Goal: Information Seeking & Learning: Understand process/instructions

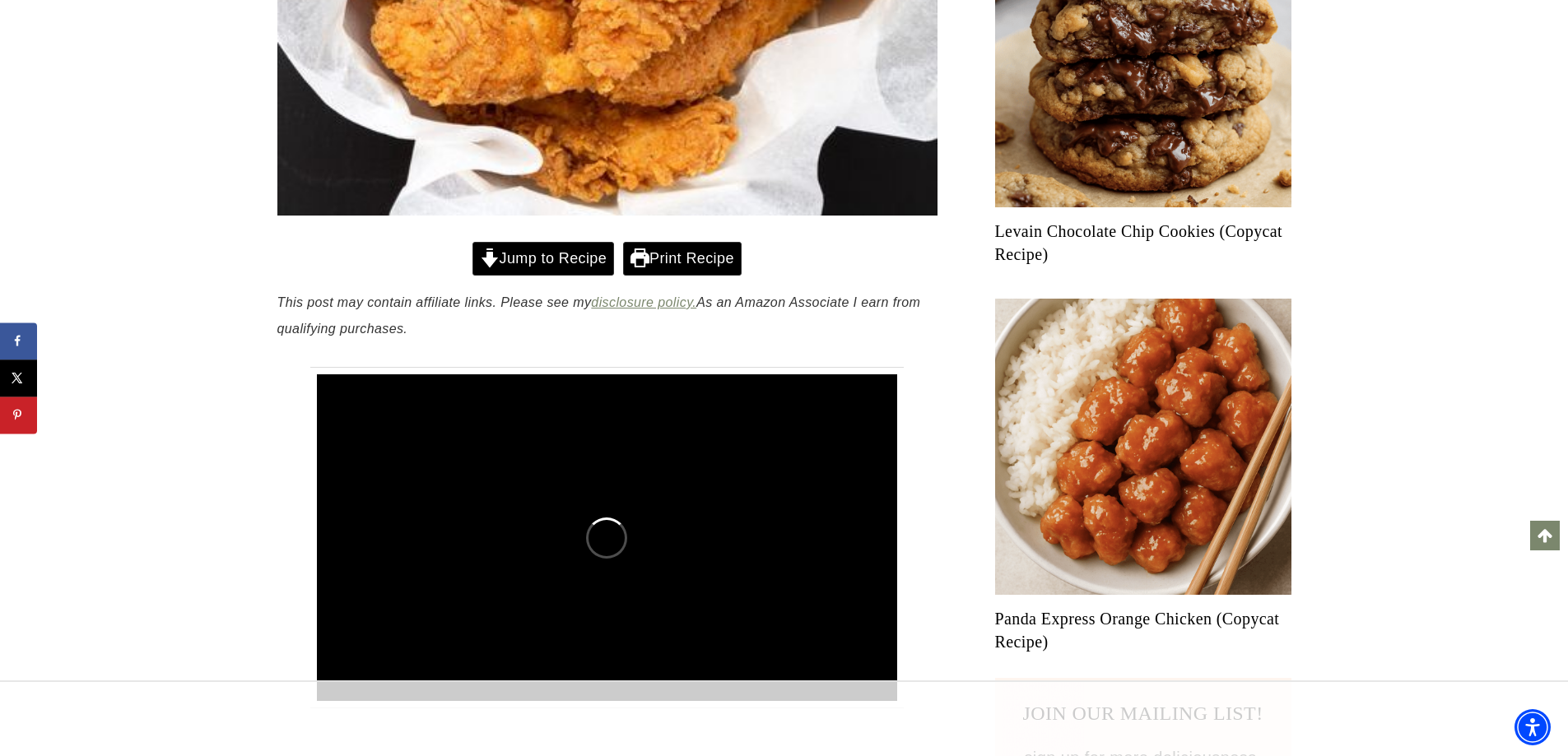
click at [546, 258] on link "Jump to Recipe" at bounding box center [543, 259] width 141 height 34
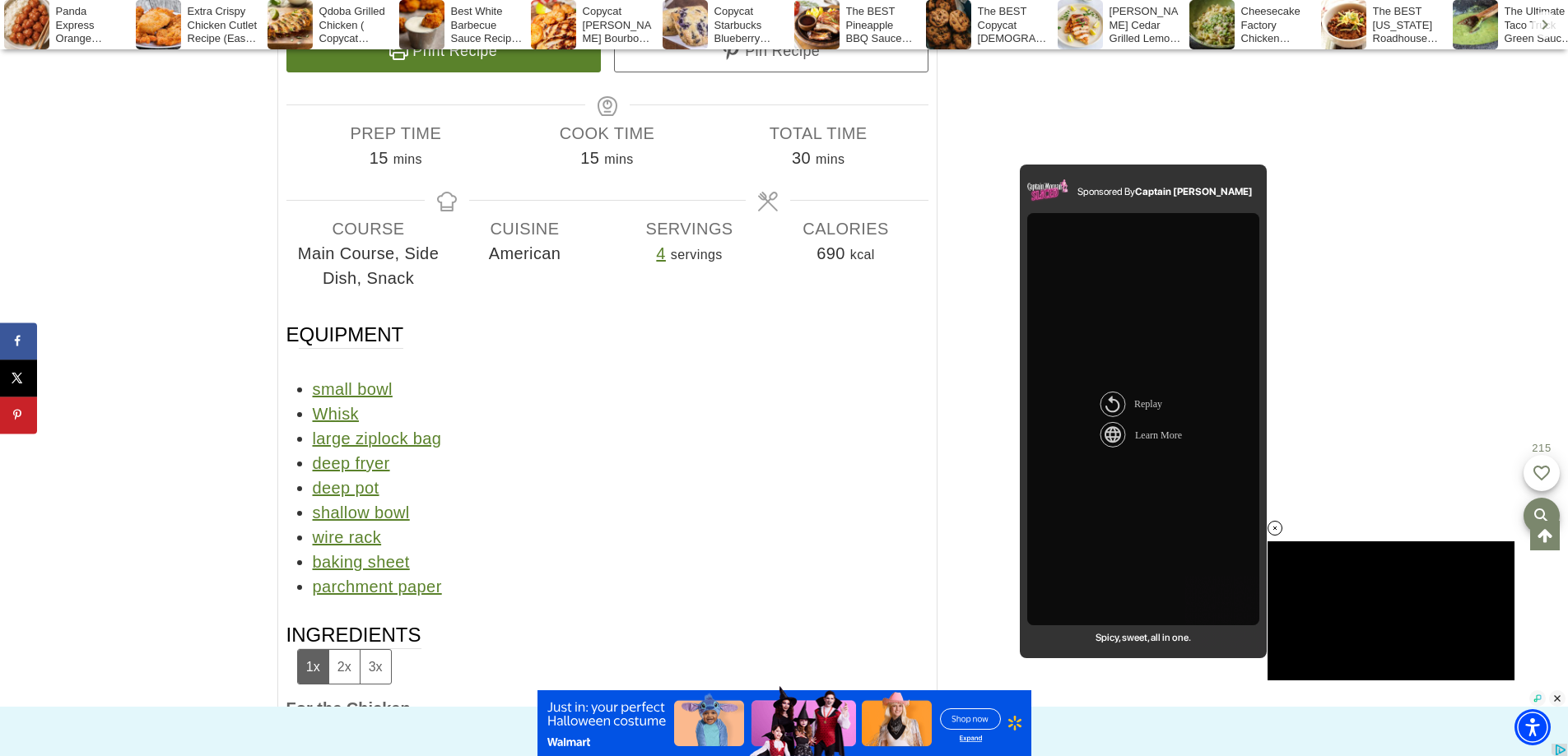
scroll to position [16290, 0]
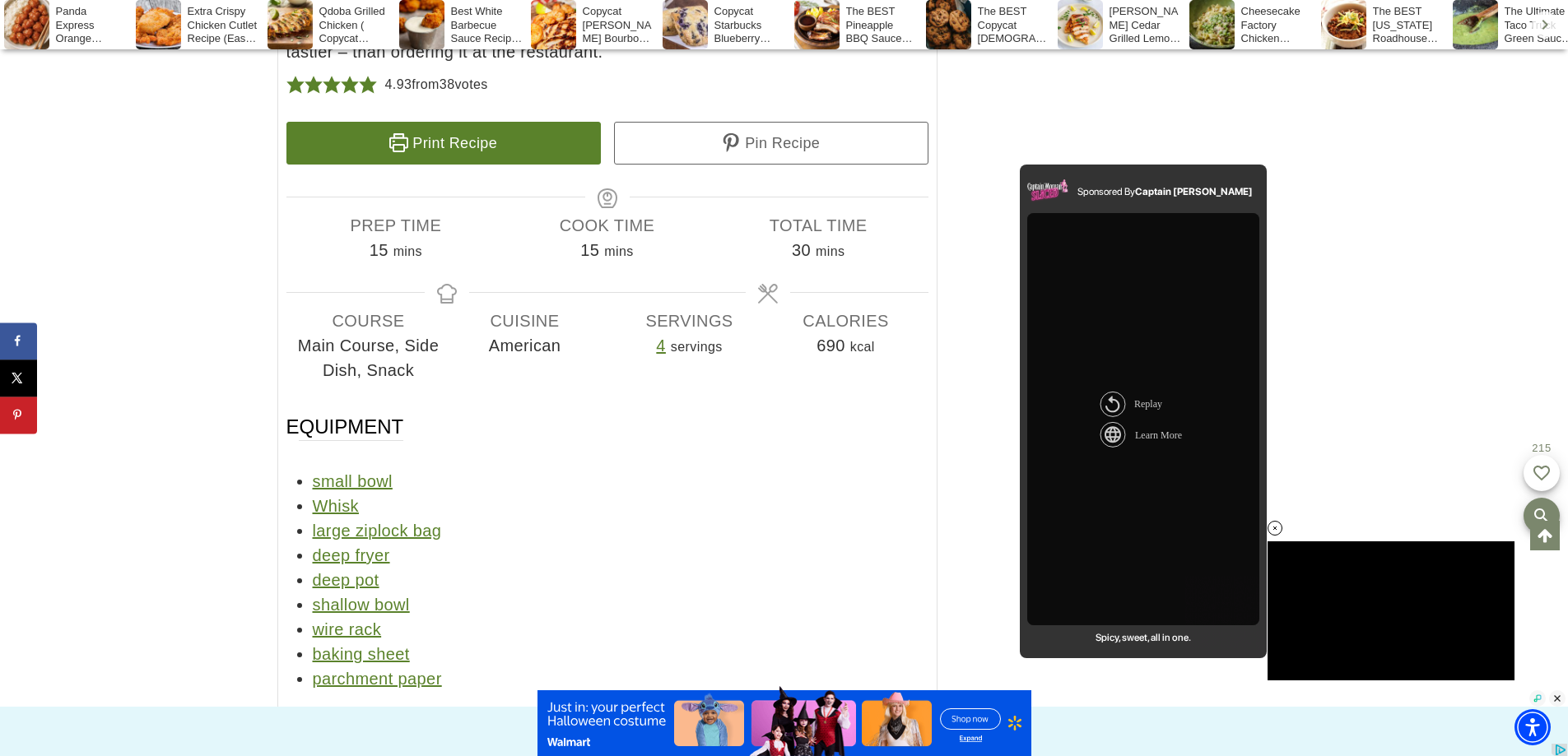
click at [430, 165] on link "Print Recipe" at bounding box center [444, 143] width 315 height 43
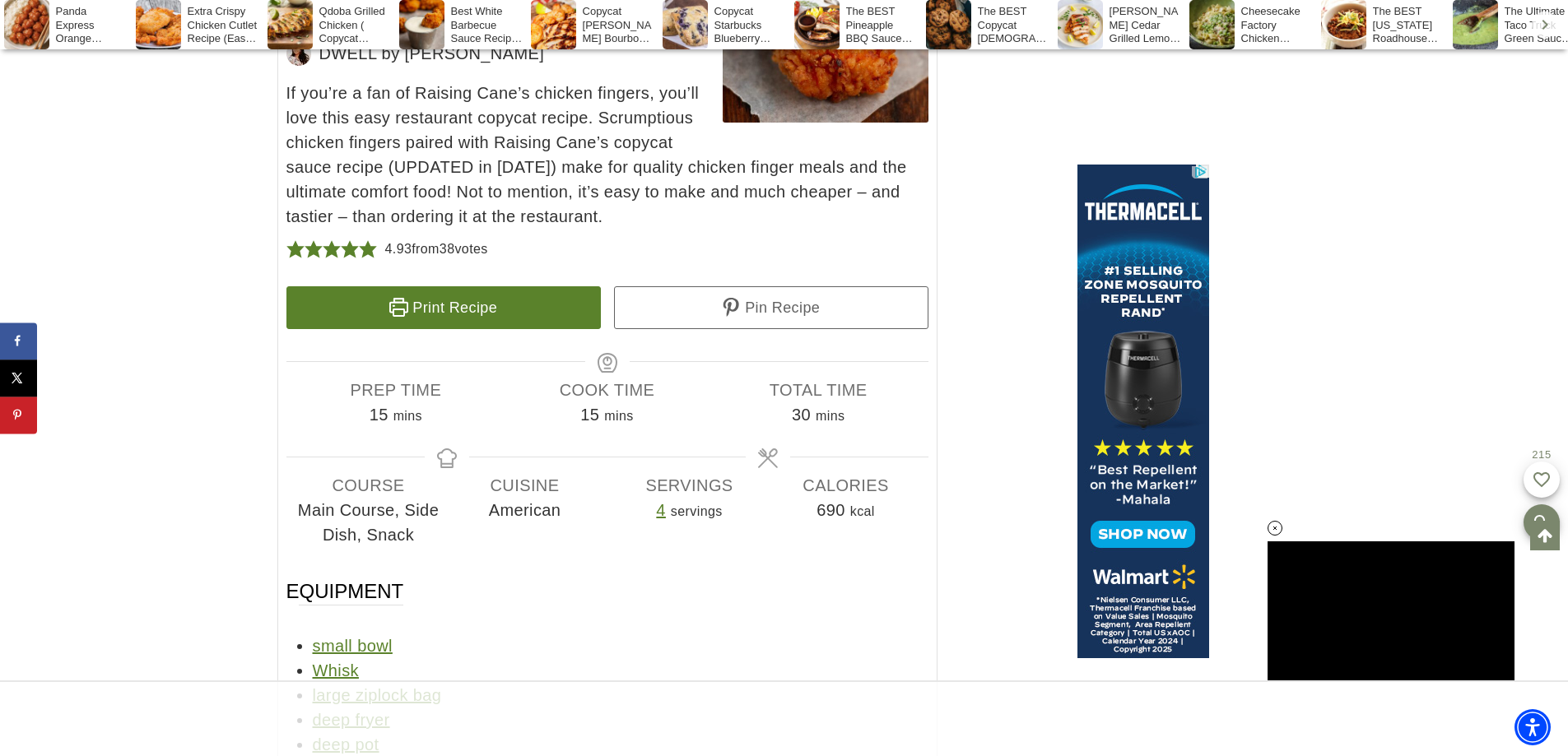
scroll to position [0, 0]
click at [479, 329] on link "Print Recipe" at bounding box center [444, 308] width 315 height 43
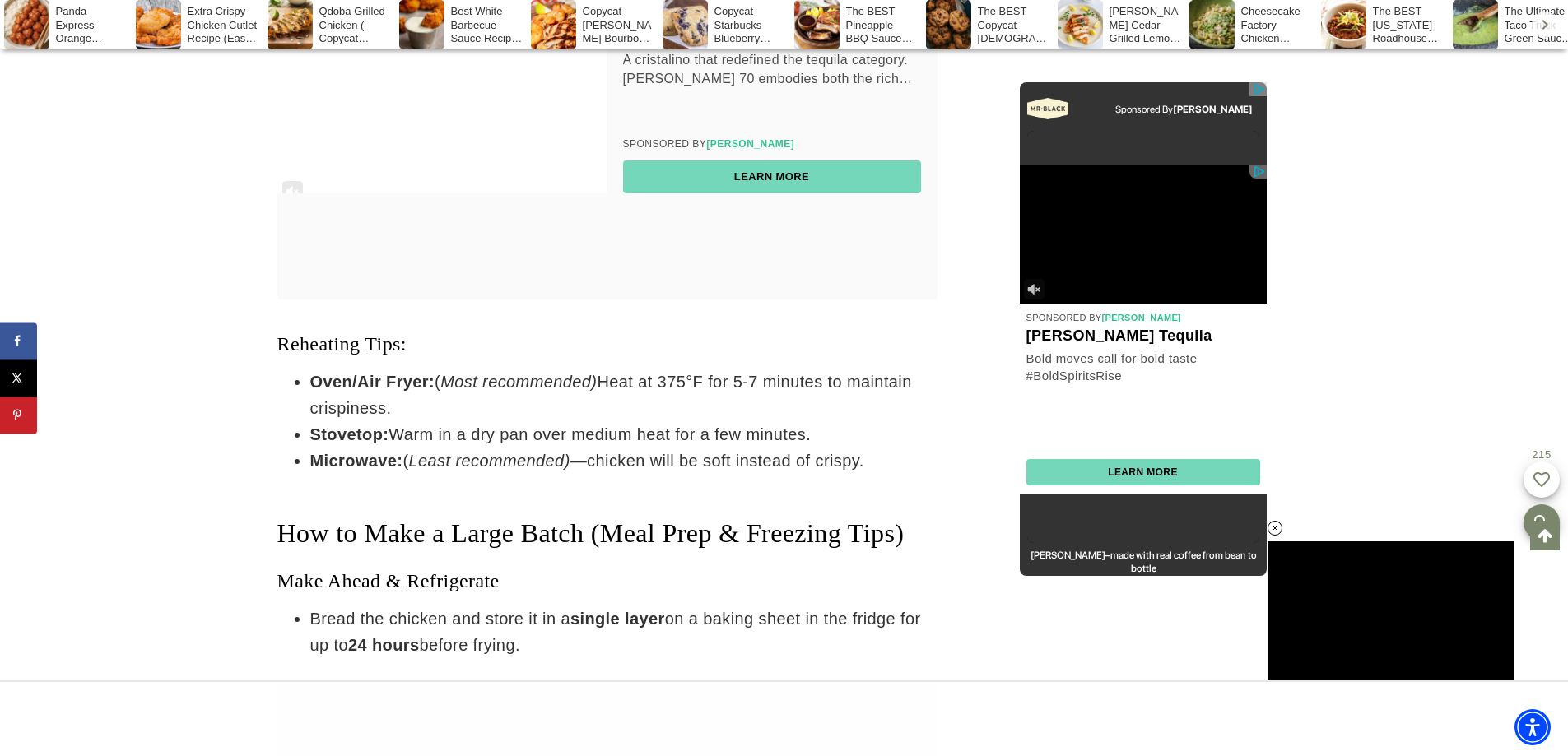
scroll to position [16043, 0]
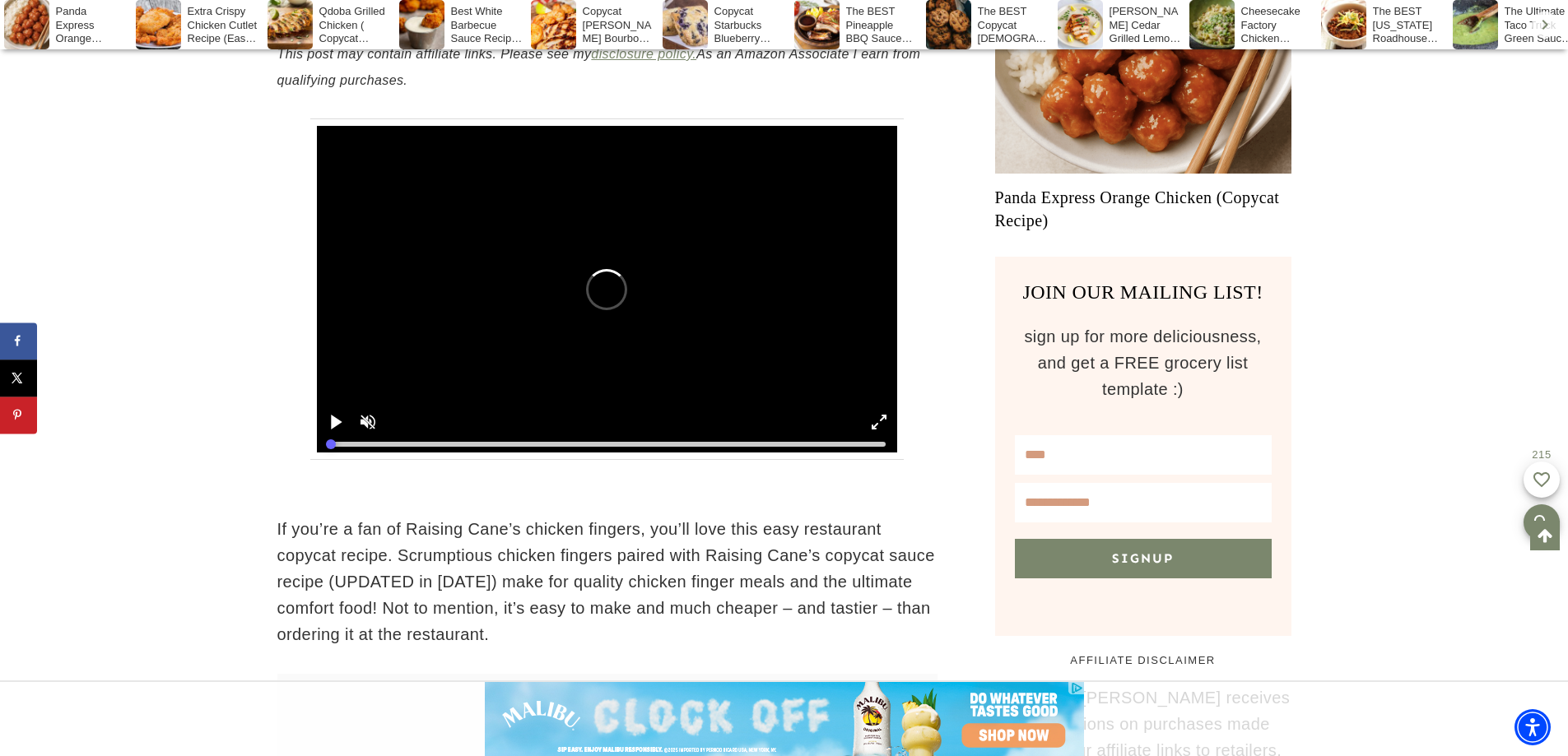
click at [365, 420] on div at bounding box center [607, 289] width 581 height 326
click at [334, 420] on div at bounding box center [607, 289] width 581 height 326
click at [365, 422] on div at bounding box center [607, 289] width 581 height 326
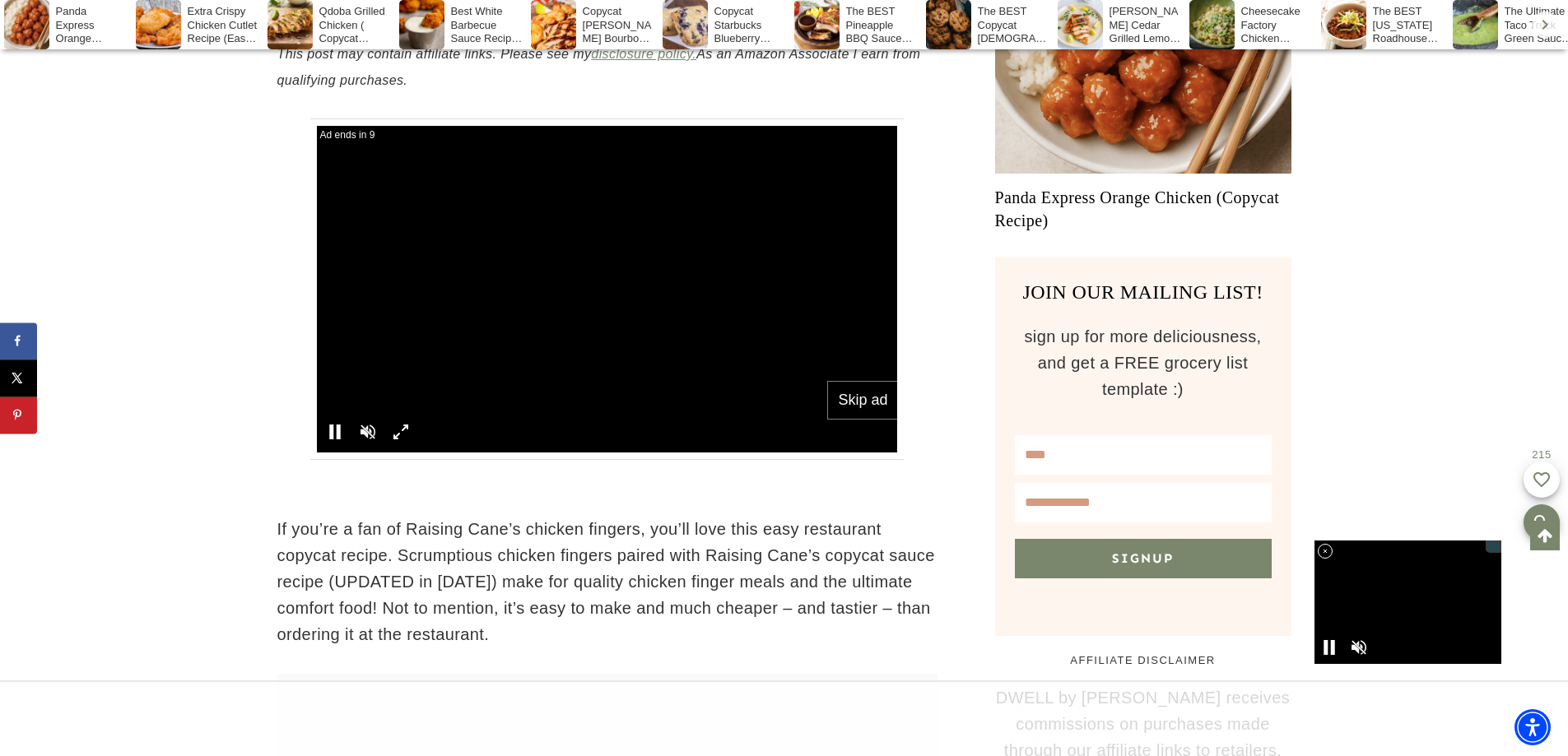
click at [847, 399] on div "Skip ad" at bounding box center [862, 400] width 70 height 39
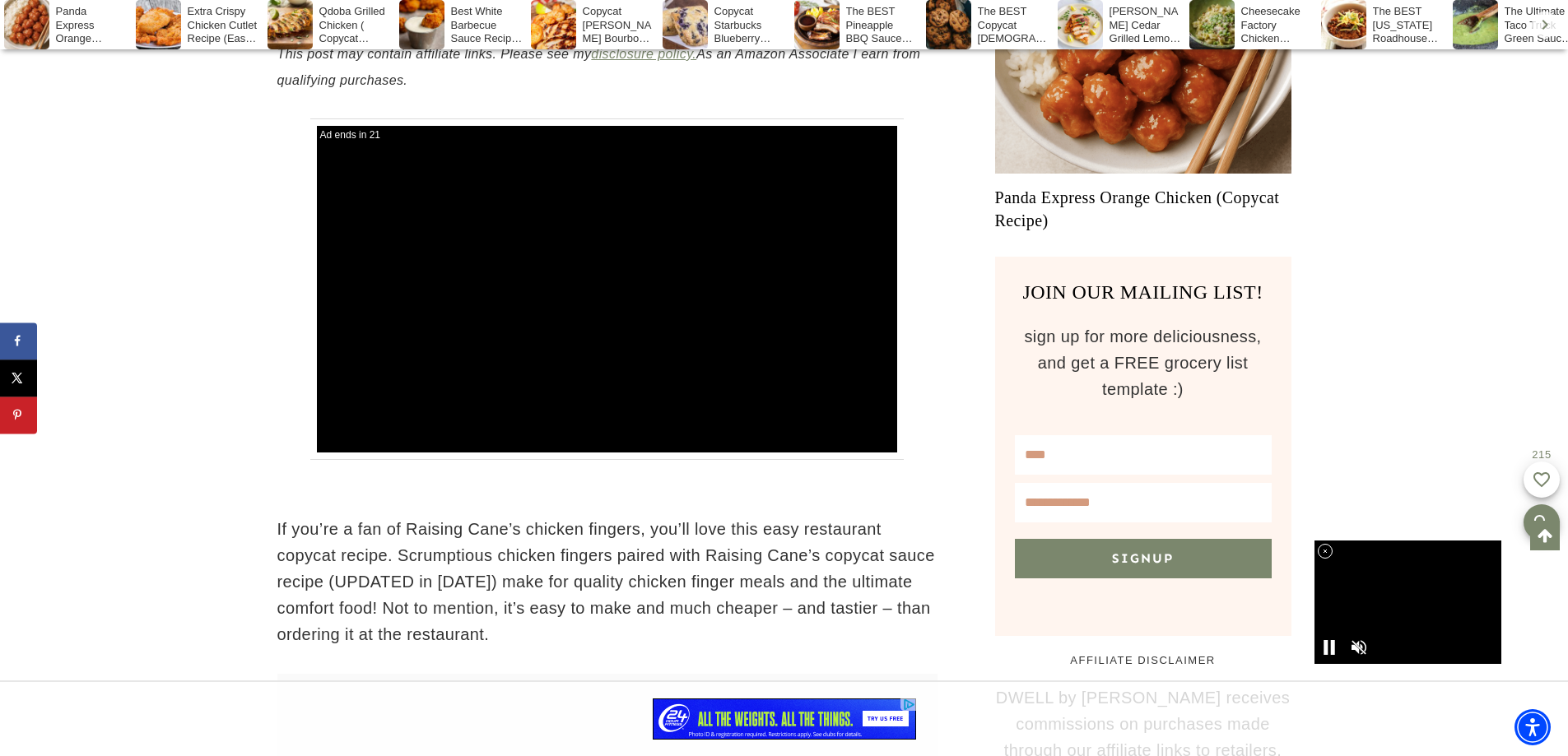
click at [923, 142] on div "next stay Ad ends in 21 CC Settings Off Arabic Chinese English French German Hi…" at bounding box center [607, 289] width 660 height 342
